Goal: Find specific page/section: Find specific page/section

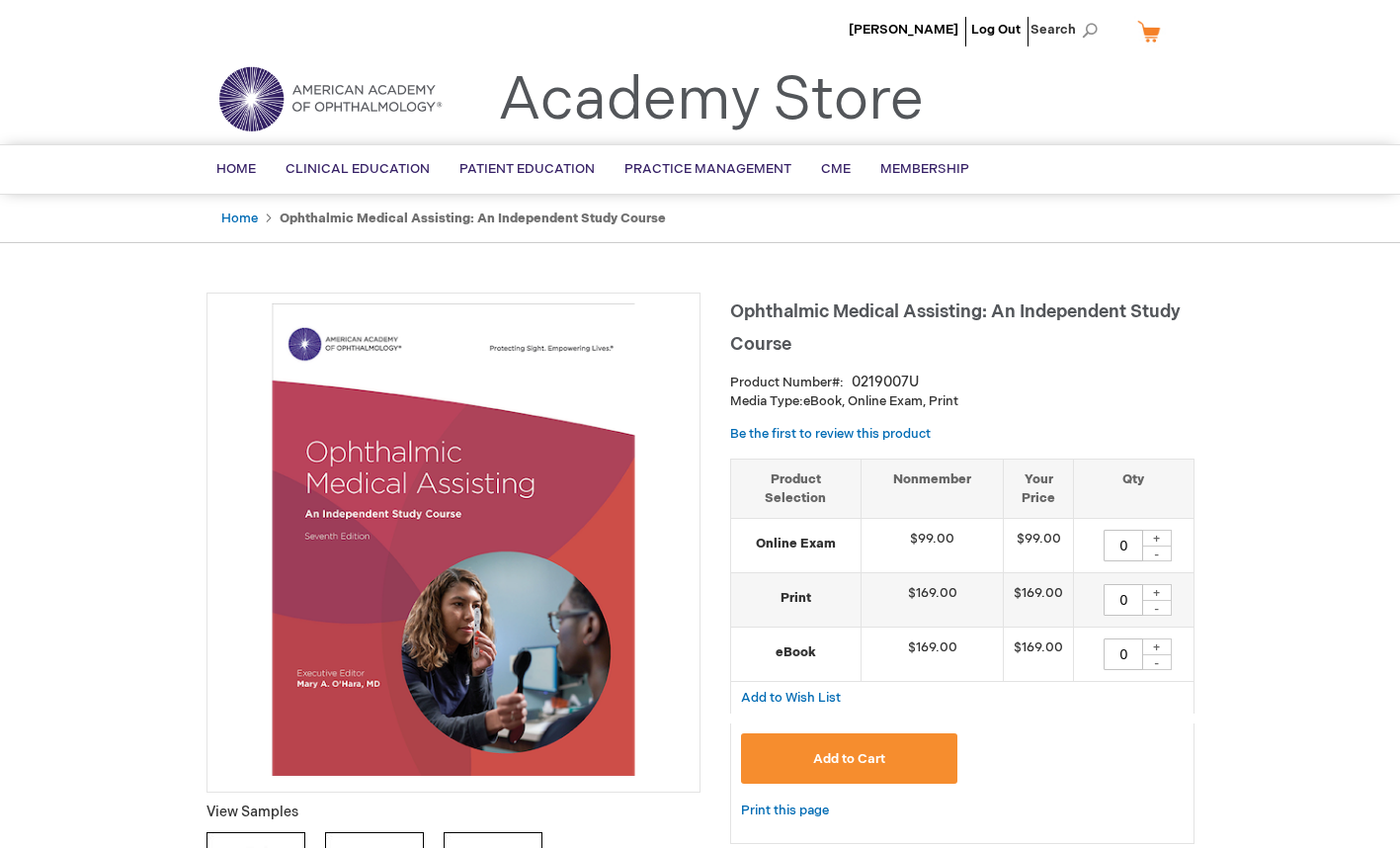
click at [1093, 26] on span "Search" at bounding box center [1067, 30] width 75 height 40
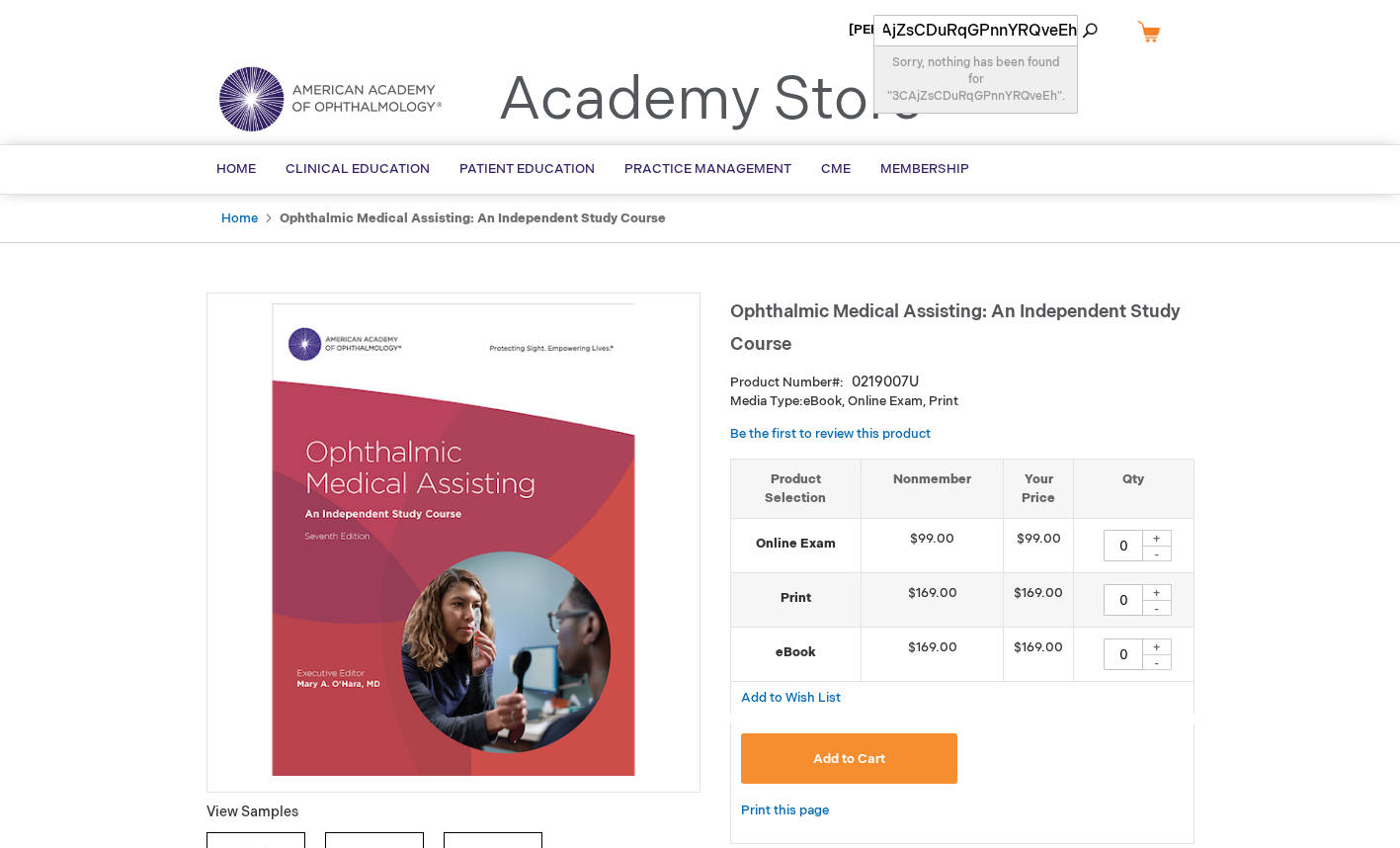
type input "3CAjZsCDuRqGPnnYRQveEh"
click at [1082, 15] on button "Search" at bounding box center [1090, 31] width 16 height 32
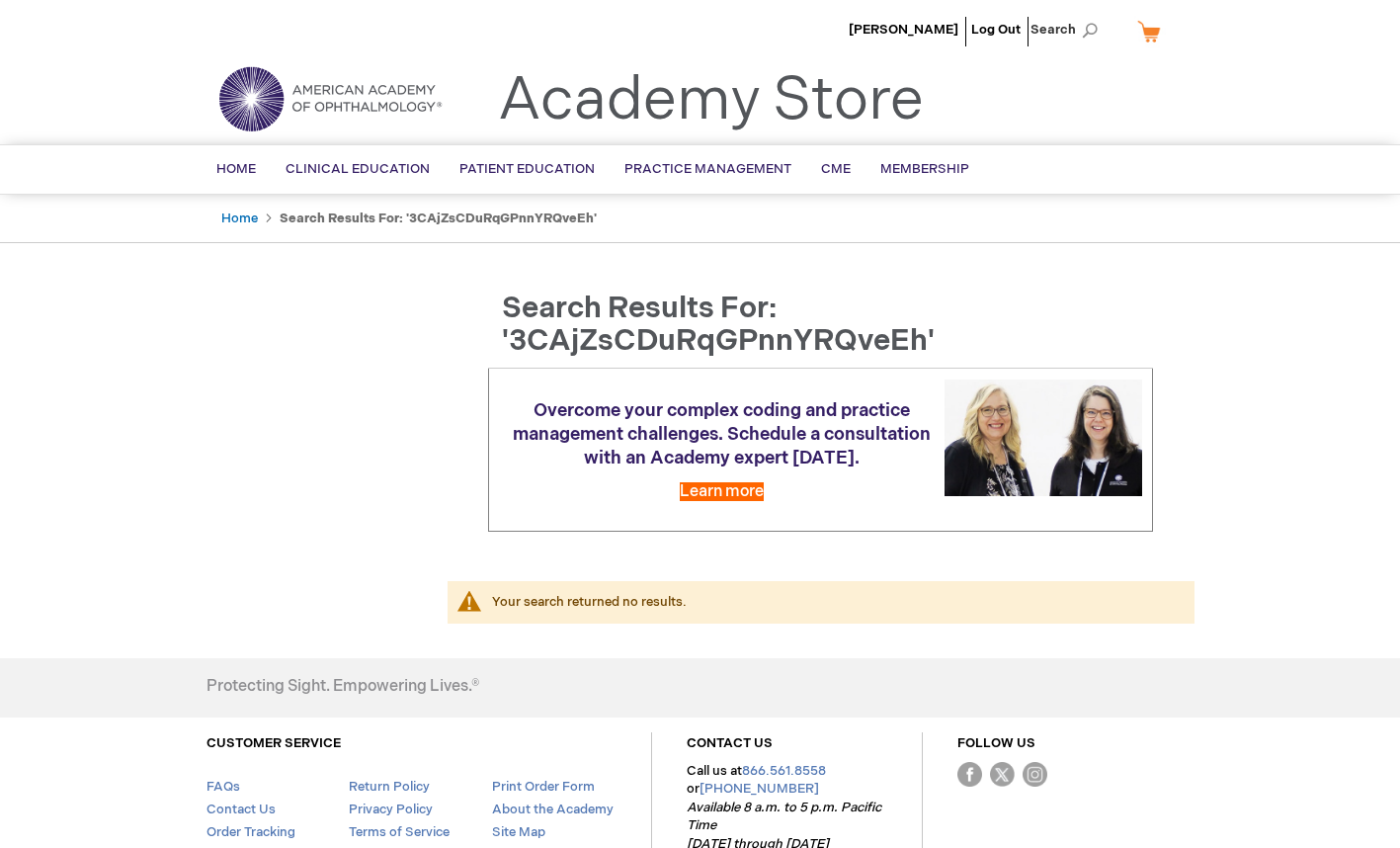
click at [1083, 29] on span "Search" at bounding box center [1067, 30] width 75 height 40
type input "3"
